Goal: Transaction & Acquisition: Book appointment/travel/reservation

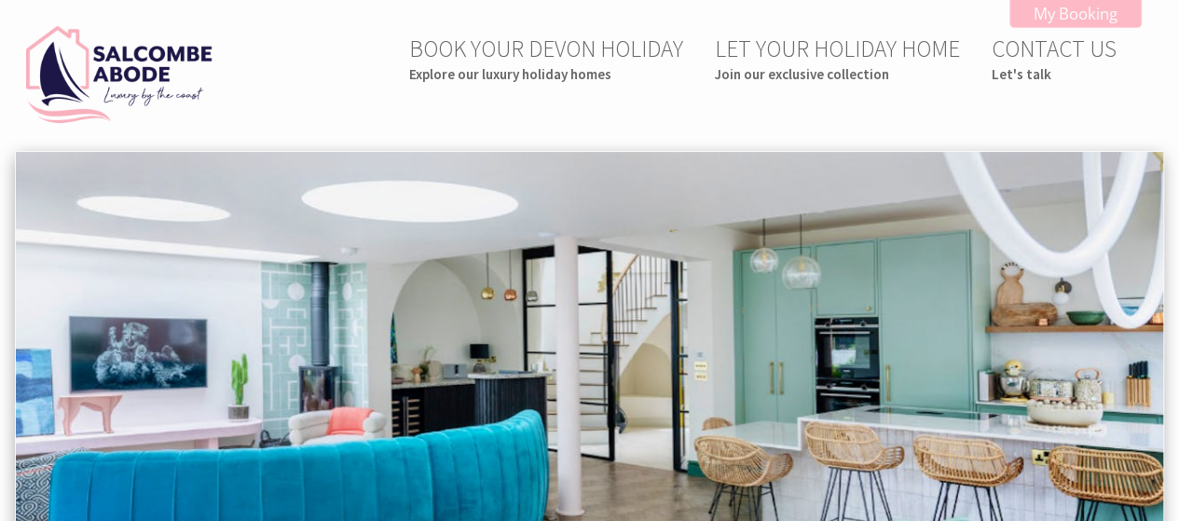
scroll to position [186, 0]
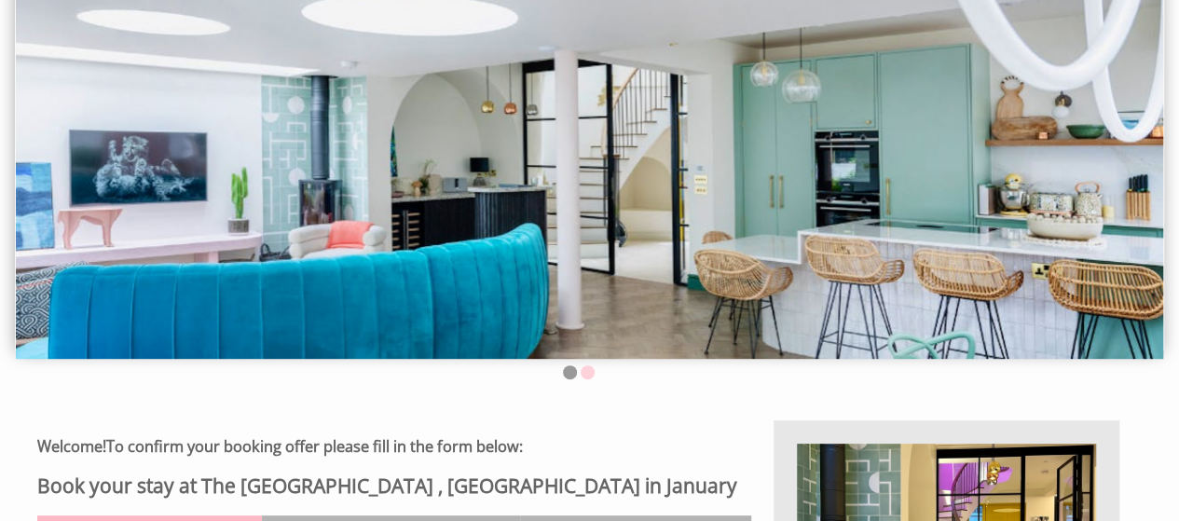
click at [584, 376] on li at bounding box center [588, 372] width 14 height 14
click at [569, 377] on li at bounding box center [570, 372] width 14 height 14
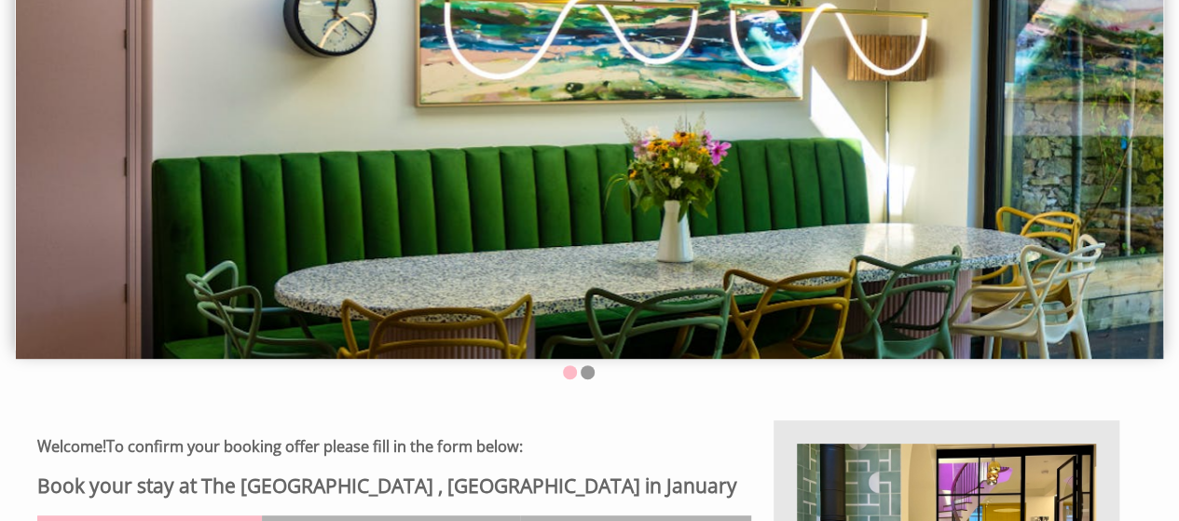
click at [595, 380] on ul at bounding box center [578, 374] width 1105 height 18
click at [593, 379] on ul at bounding box center [578, 374] width 1105 height 18
click at [589, 376] on li at bounding box center [588, 372] width 14 height 14
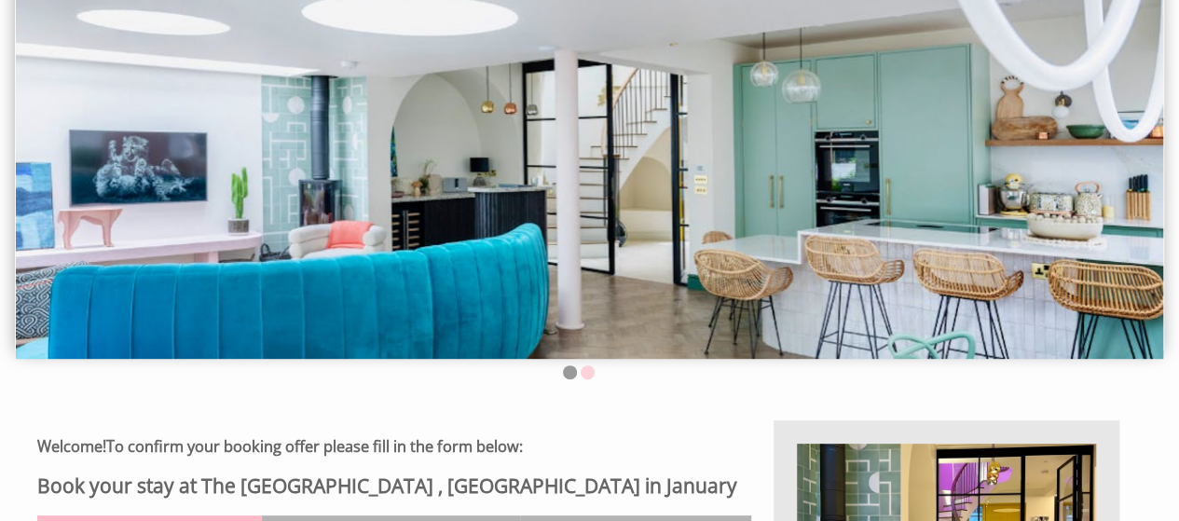
click at [585, 378] on li at bounding box center [588, 372] width 14 height 14
click at [571, 378] on li at bounding box center [570, 372] width 14 height 14
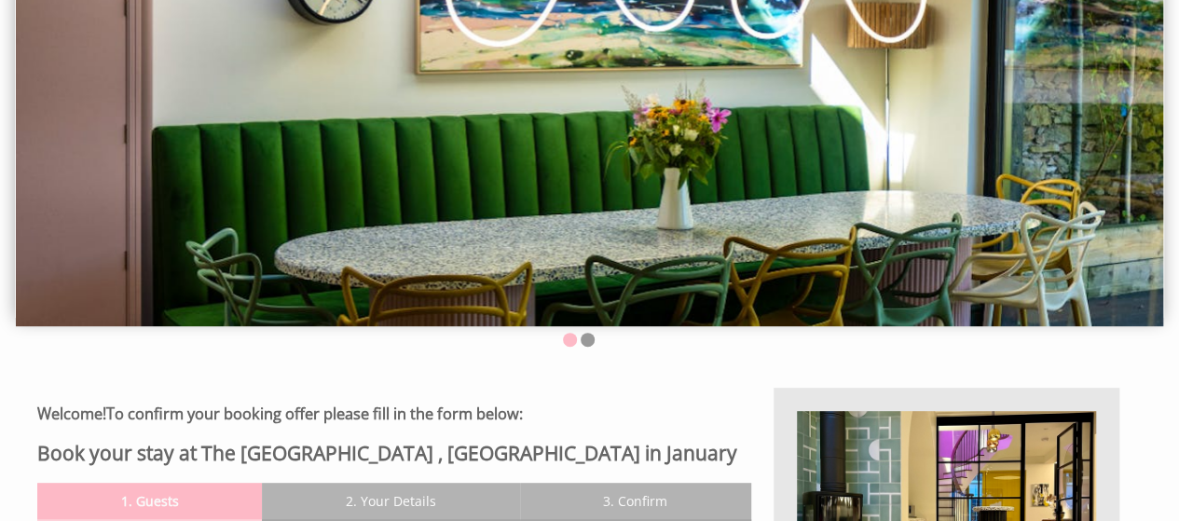
scroll to position [0, 0]
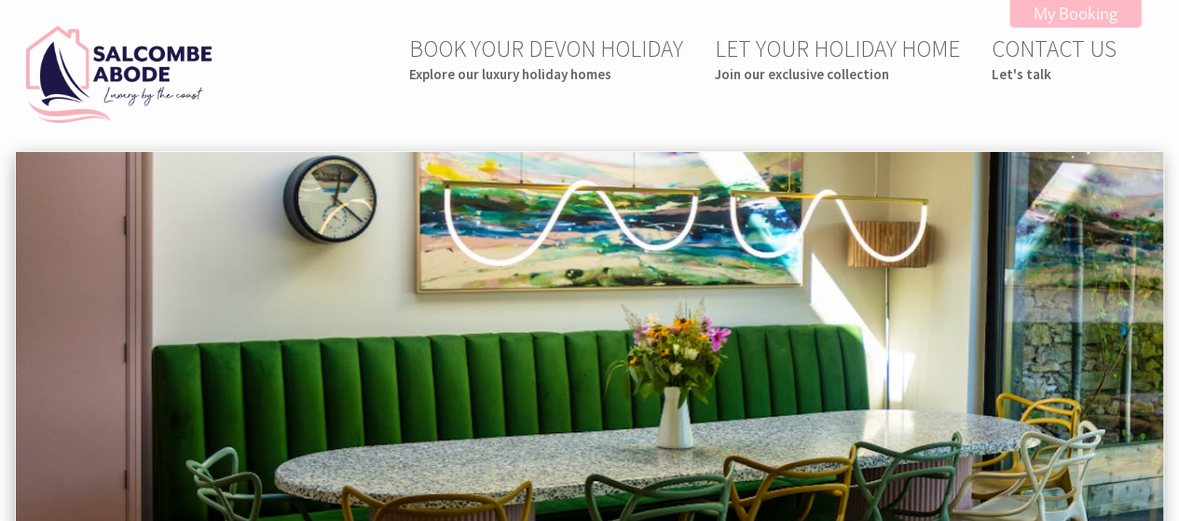
click at [580, 419] on img at bounding box center [590, 348] width 1148 height 393
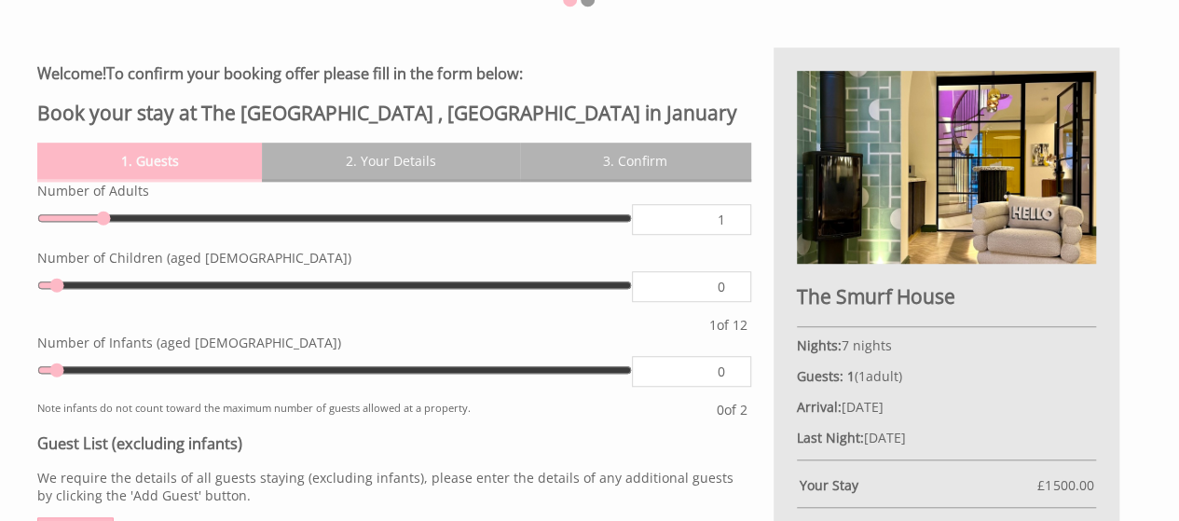
scroll to position [466, 0]
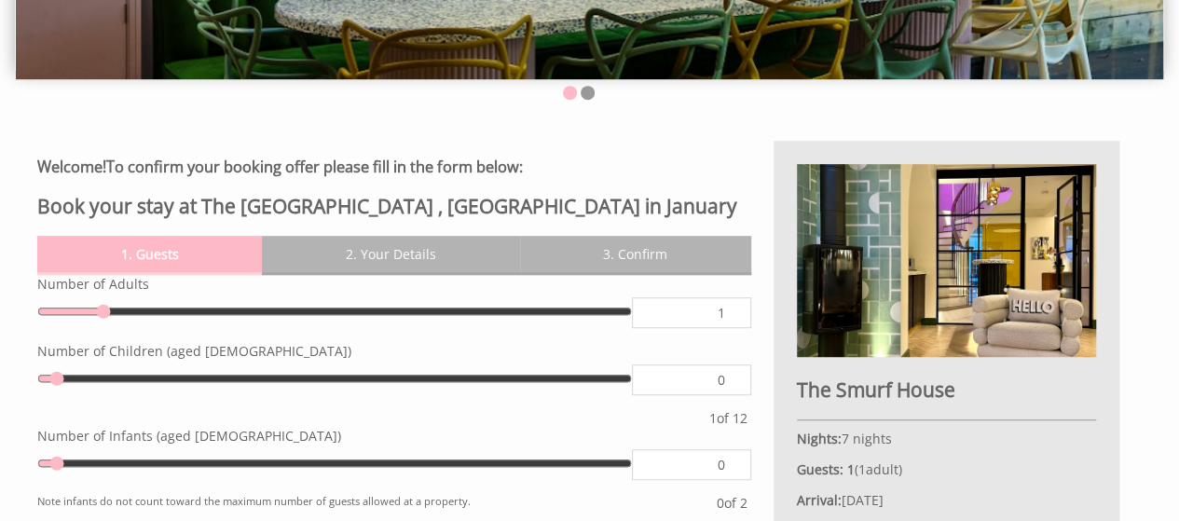
click at [884, 391] on h2 "The Smurf House" at bounding box center [946, 390] width 299 height 26
drag, startPoint x: 960, startPoint y: 391, endPoint x: 783, endPoint y: 378, distance: 177.6
click at [783, 378] on div "The Smurf House Nights: 7 nights Guests: 1 ( 1 adult s 0 child ren 0 infant s )…" at bounding box center [947, 440] width 346 height 599
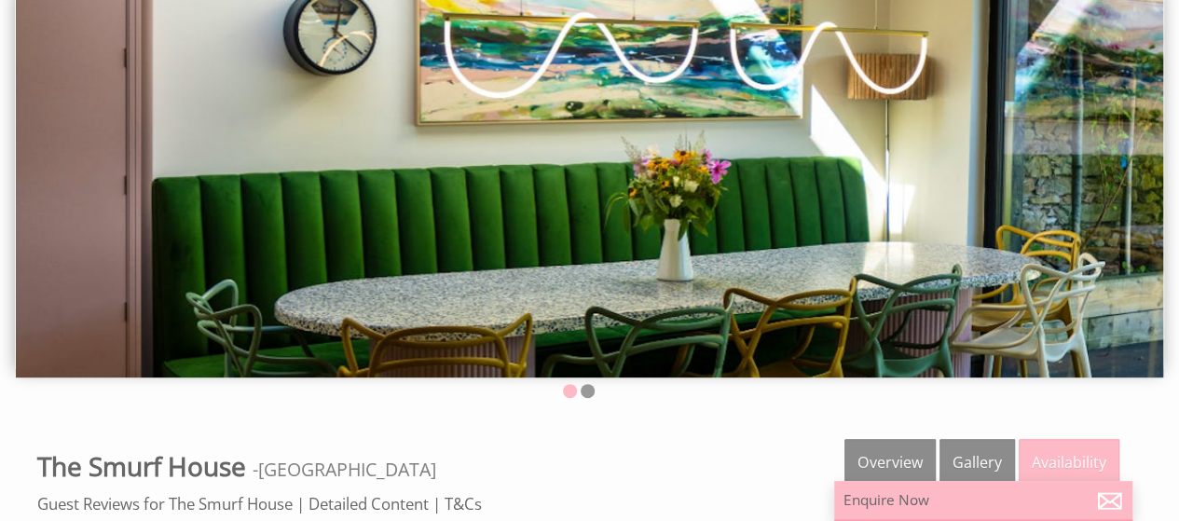
scroll to position [186, 0]
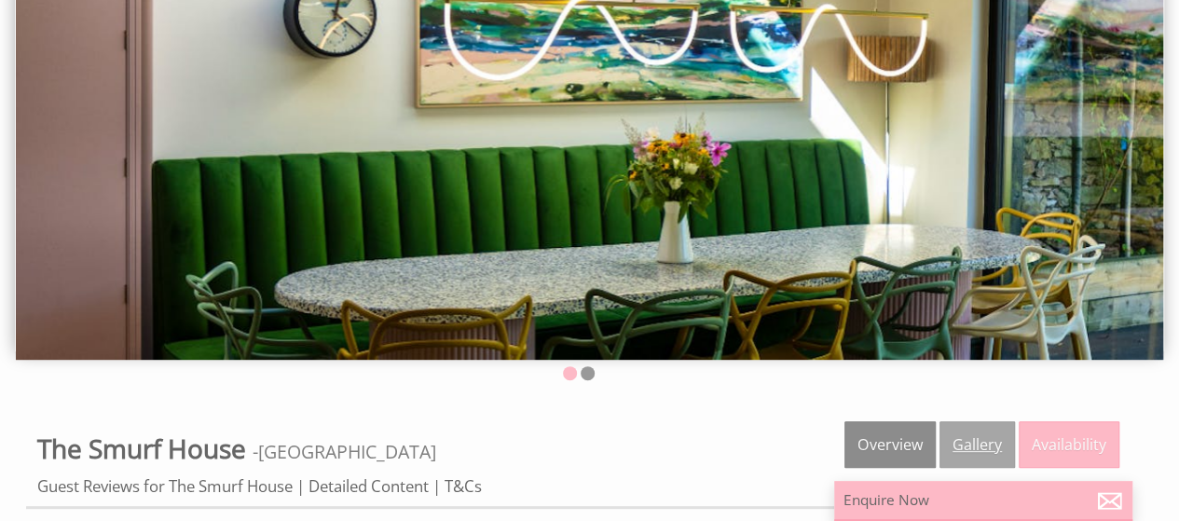
click at [983, 448] on link "Gallery" at bounding box center [978, 444] width 76 height 47
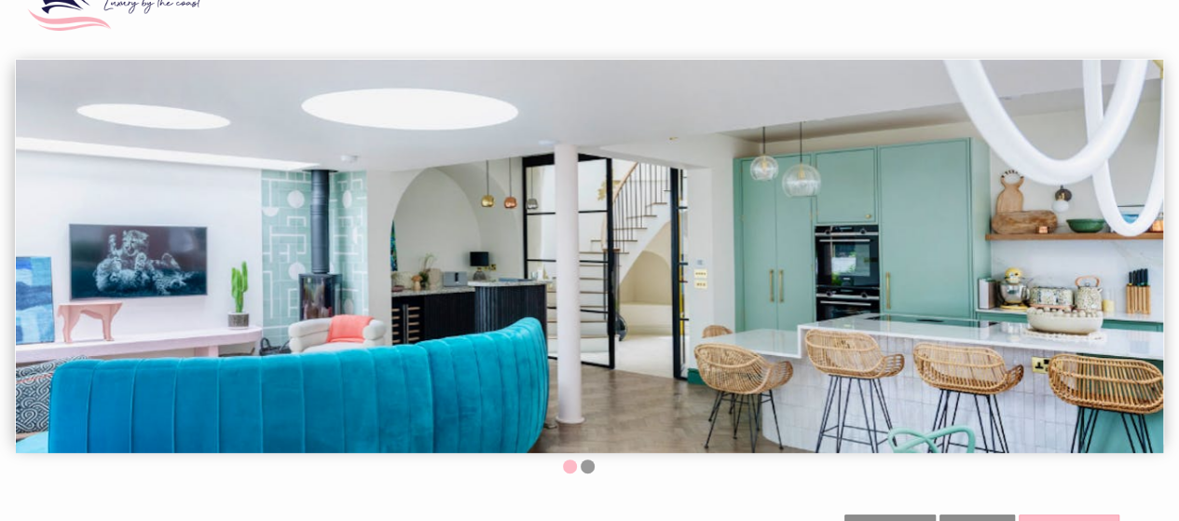
scroll to position [186, 0]
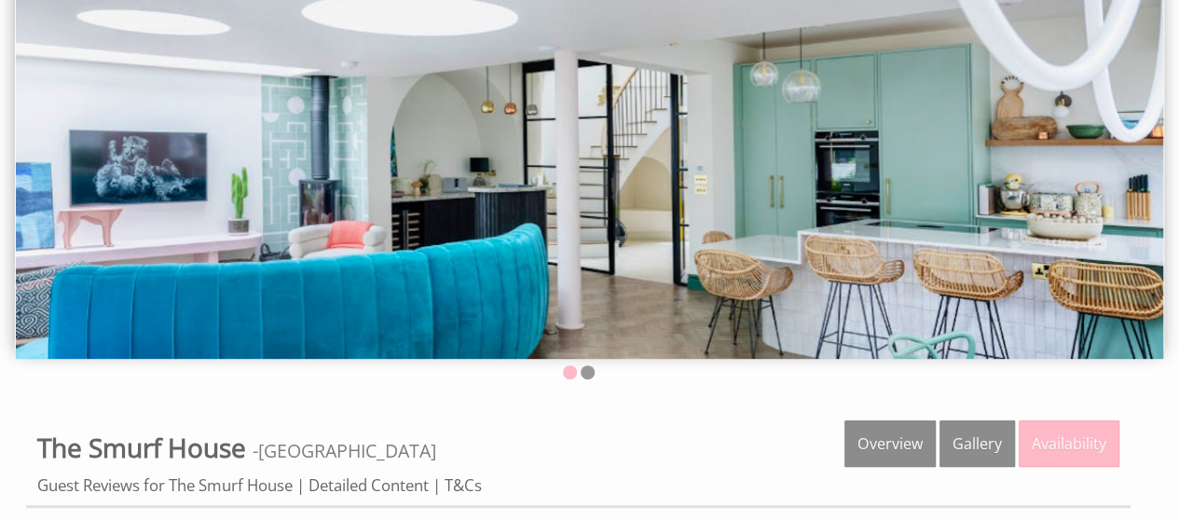
click at [1066, 213] on img at bounding box center [590, 162] width 1148 height 393
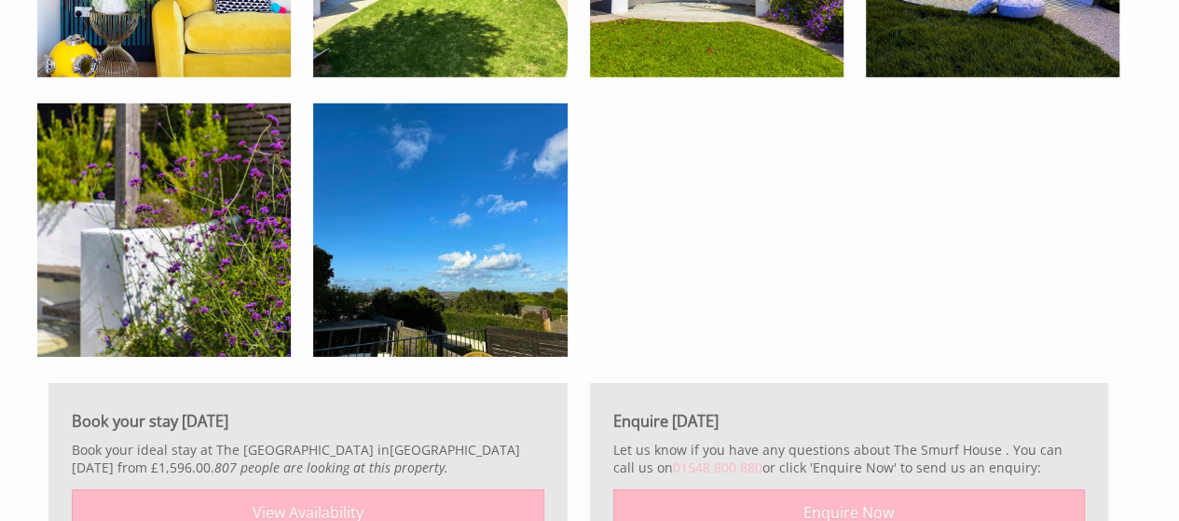
scroll to position [3077, 0]
